Goal: Navigation & Orientation: Understand site structure

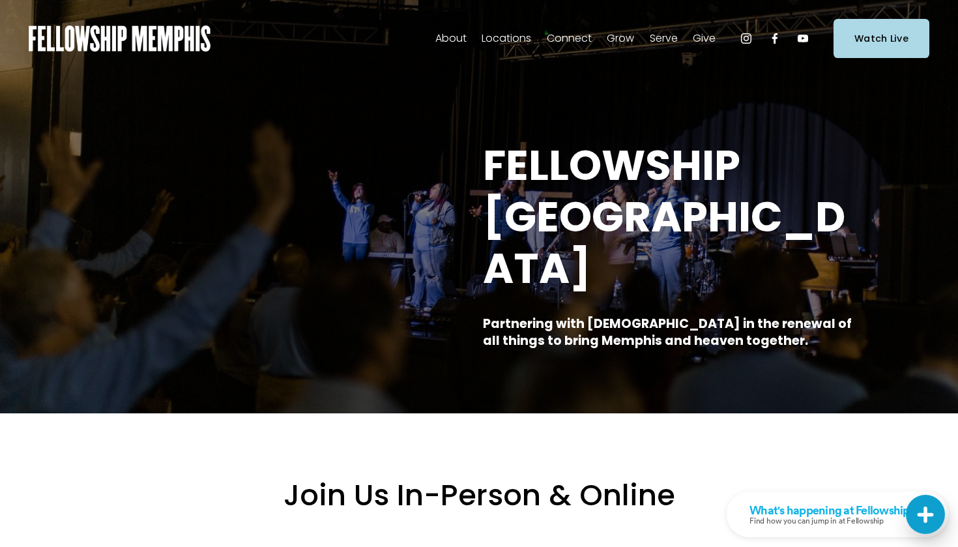
click at [0, 0] on span "Our DNA" at bounding box center [0, 0] width 0 height 0
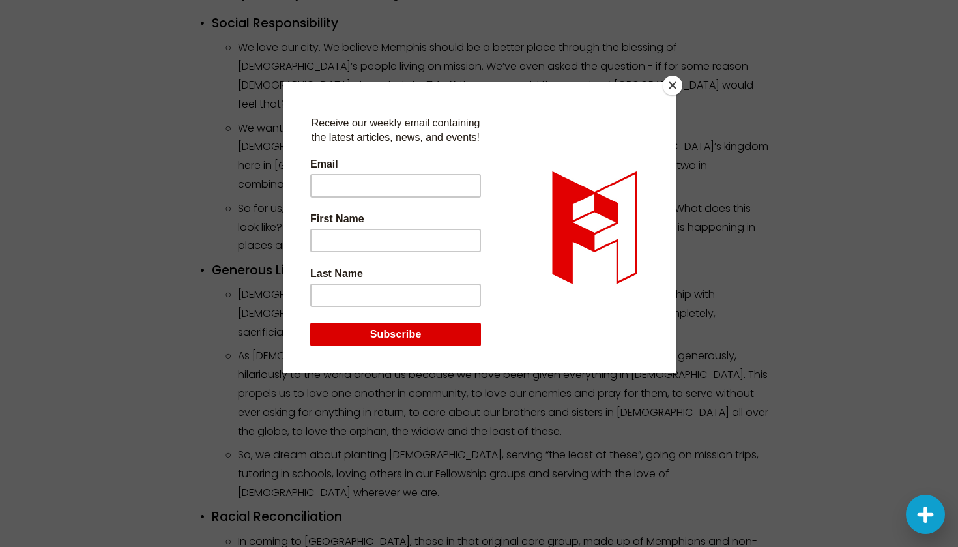
scroll to position [2042, 0]
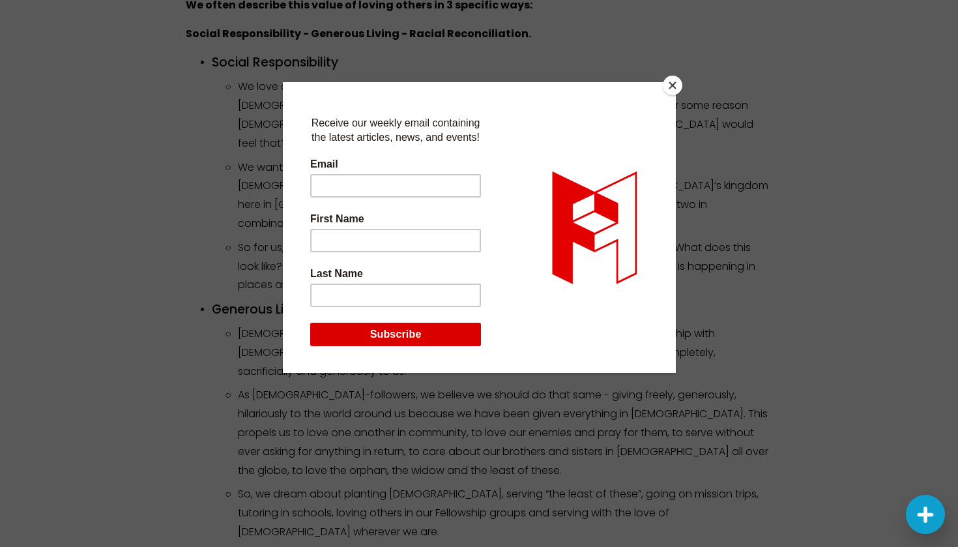
click at [679, 85] on button "Close" at bounding box center [672, 86] width 20 height 20
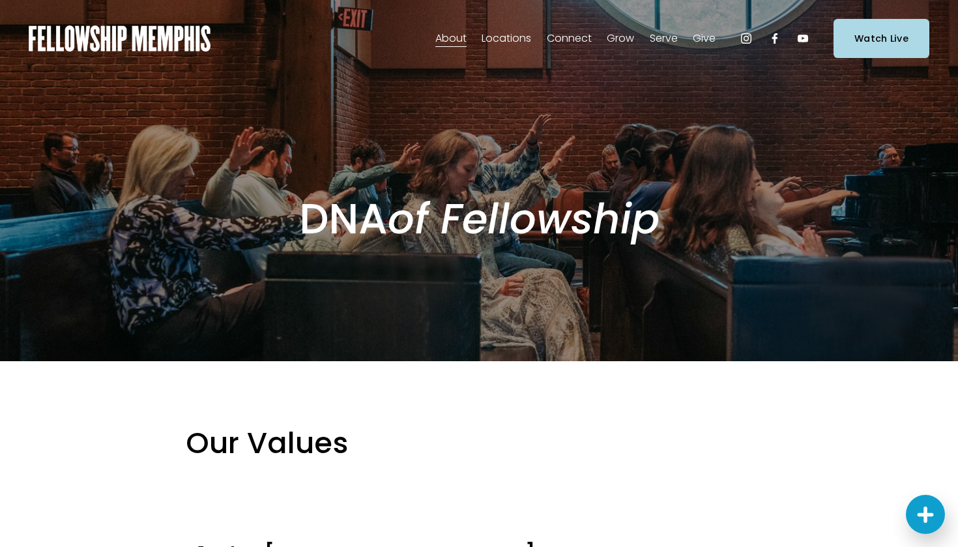
scroll to position [0, 0]
click at [0, 0] on span "Staff" at bounding box center [0, 0] width 0 height 0
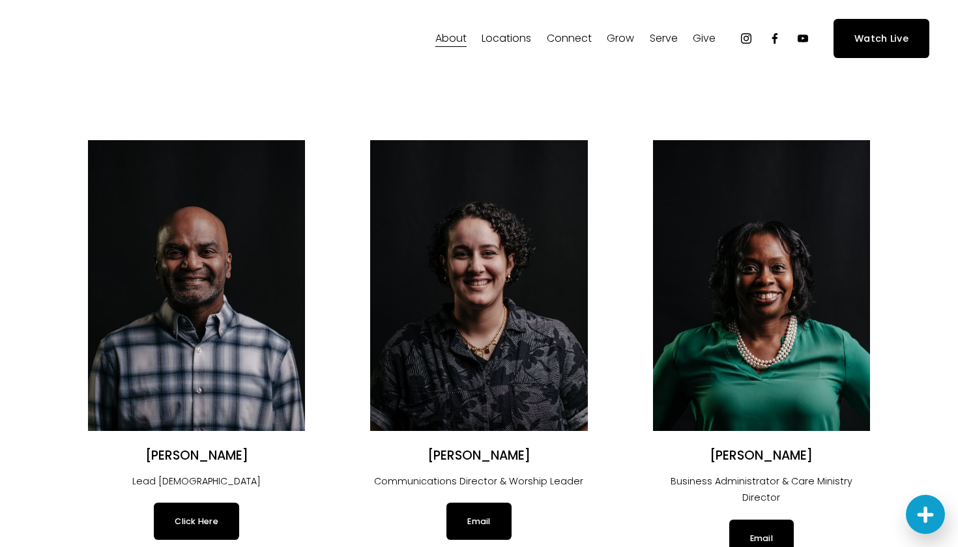
click at [0, 0] on span "Our Beliefs" at bounding box center [0, 0] width 0 height 0
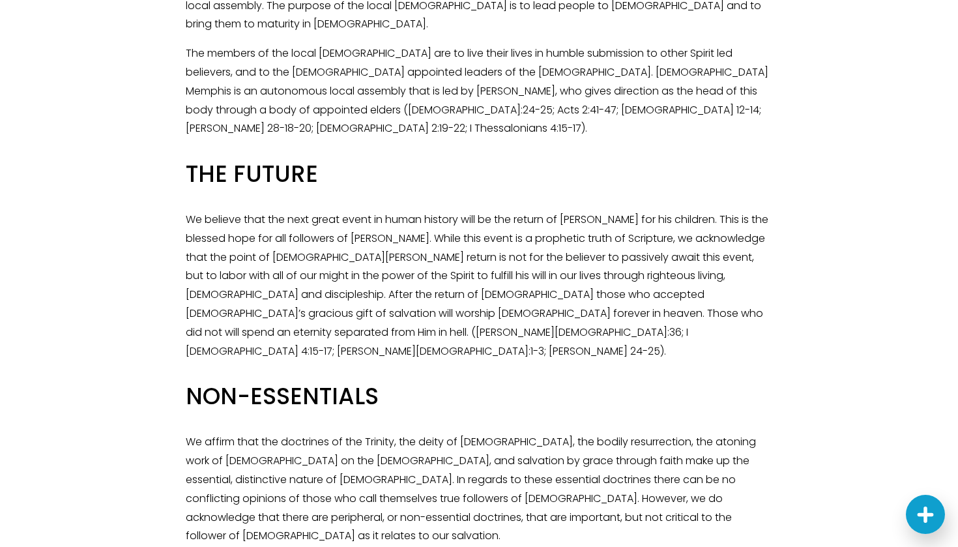
scroll to position [2498, 0]
